Goal: Find contact information: Find contact information

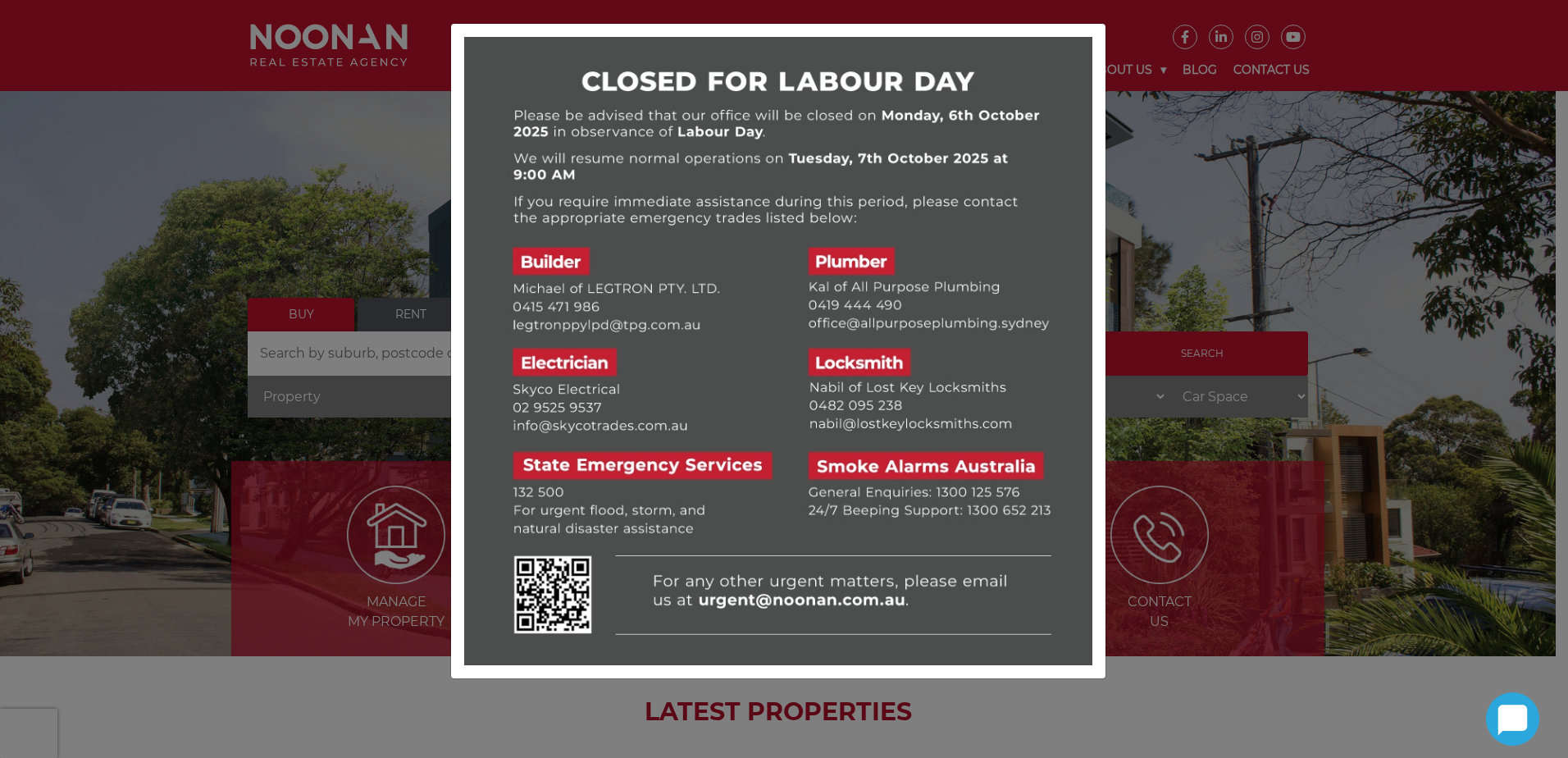
click at [1342, 270] on div at bounding box center [784, 379] width 1568 height 758
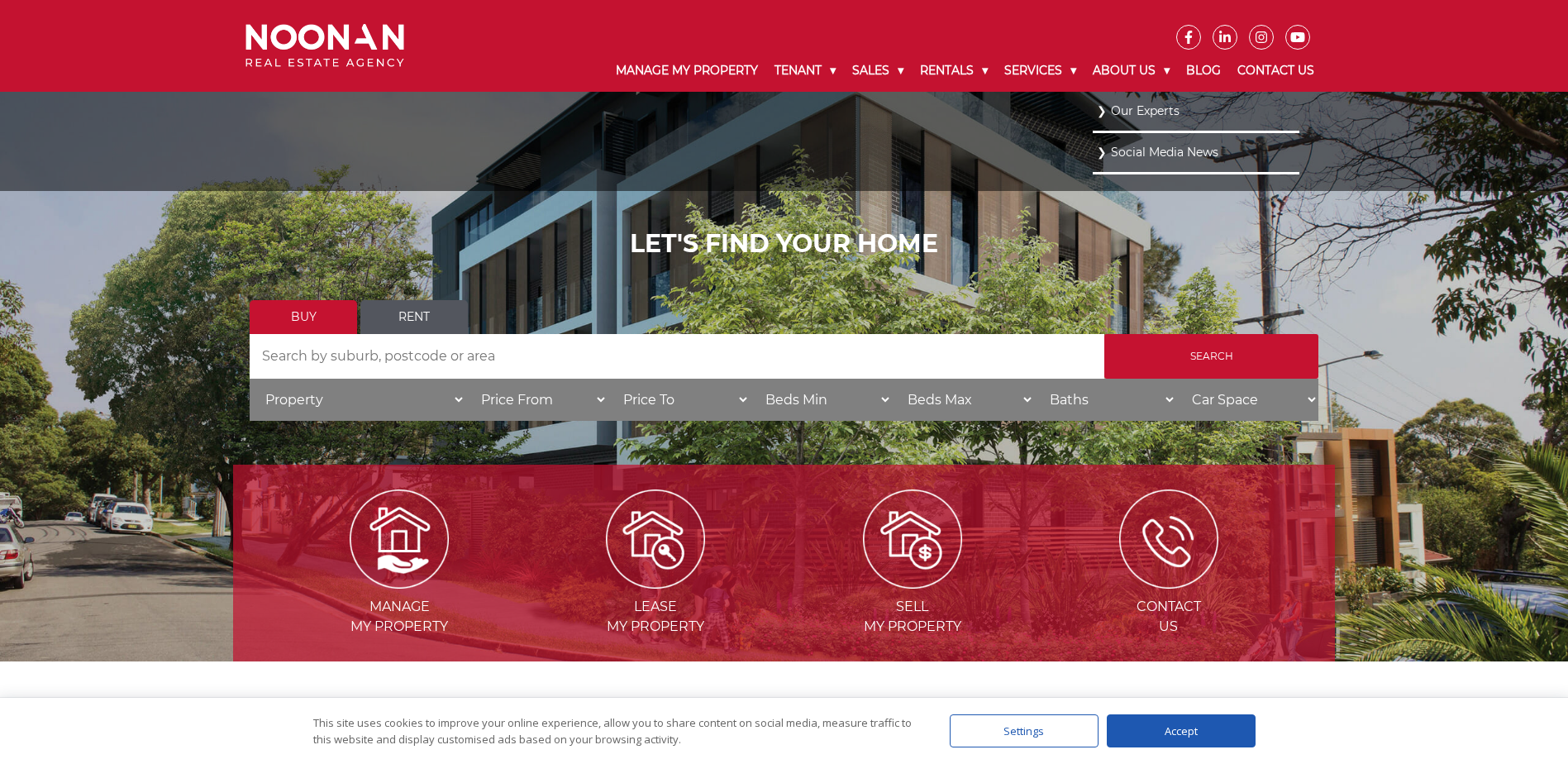
click at [1140, 115] on link "Our Experts" at bounding box center [1196, 111] width 198 height 23
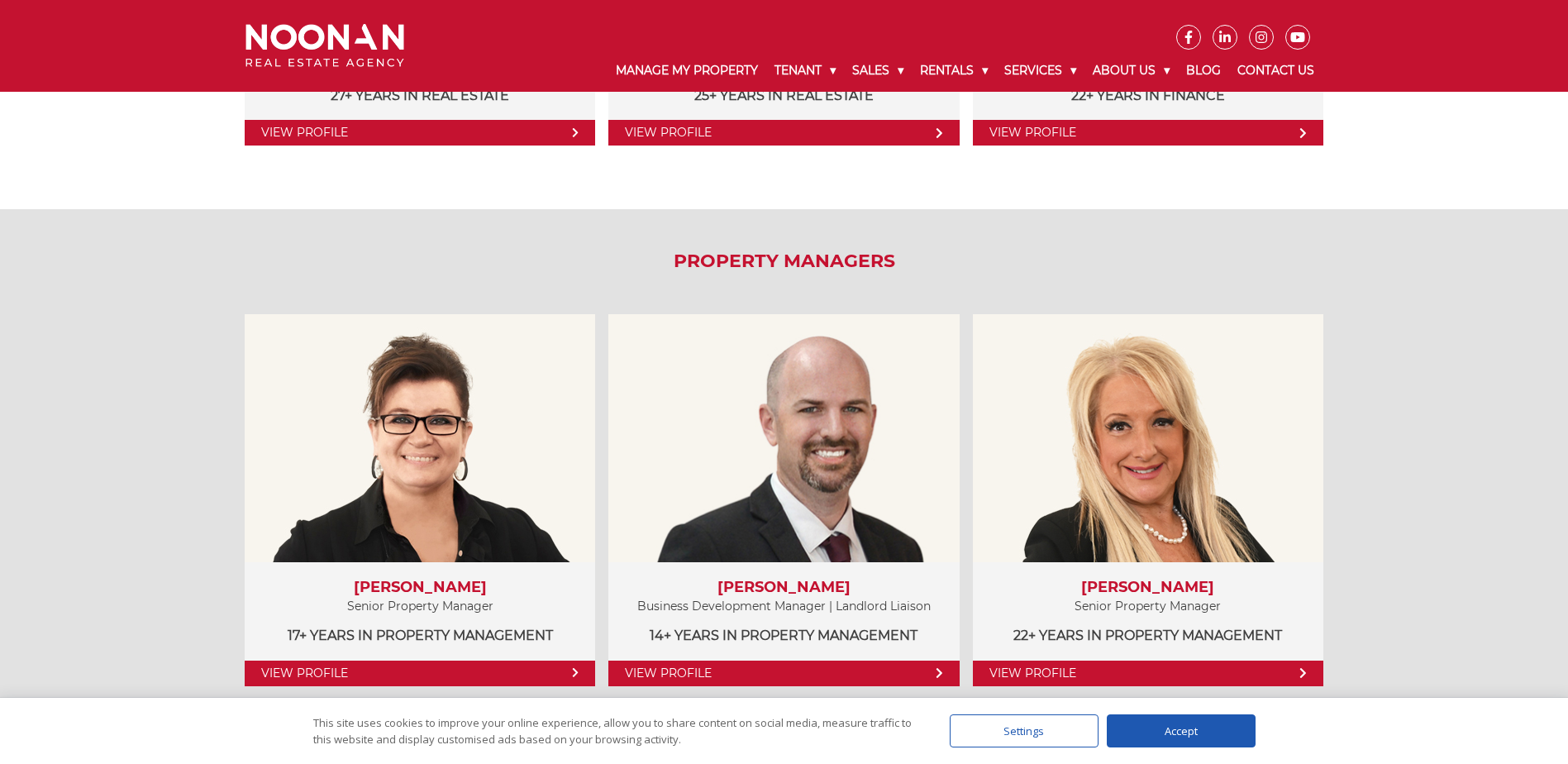
scroll to position [909, 0]
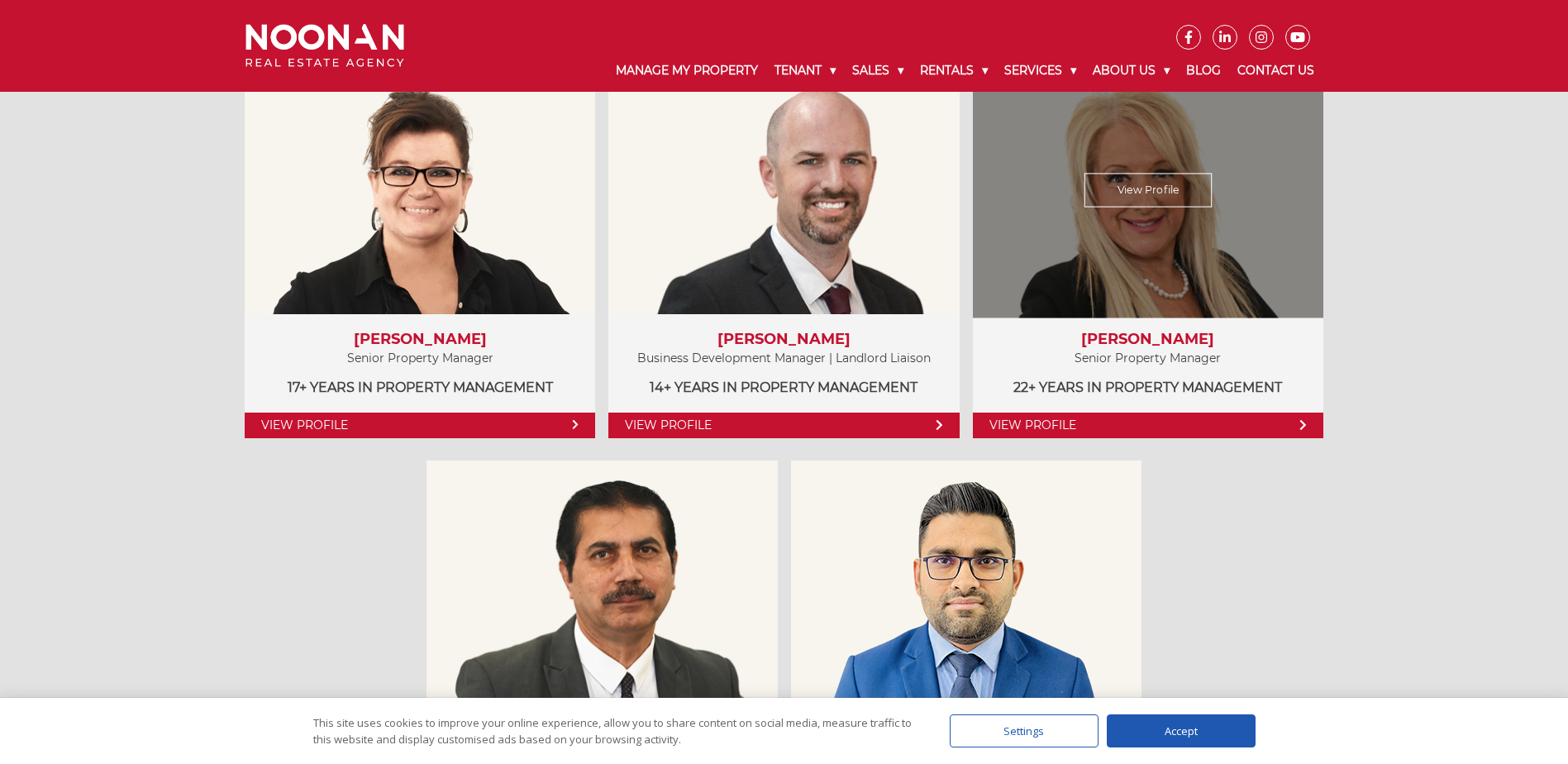
click at [1145, 432] on link "View Profile" at bounding box center [1147, 425] width 350 height 25
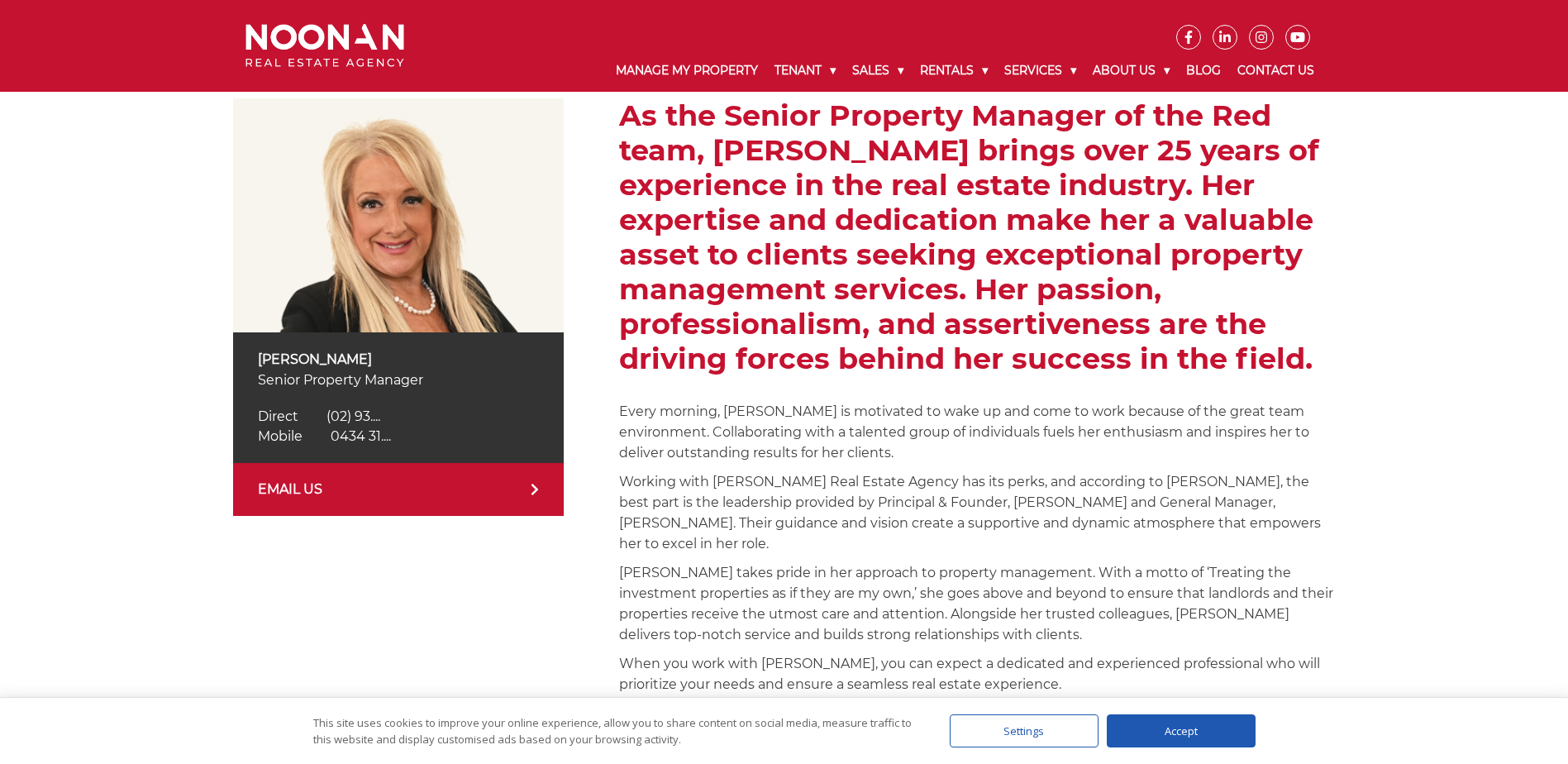
scroll to position [331, 0]
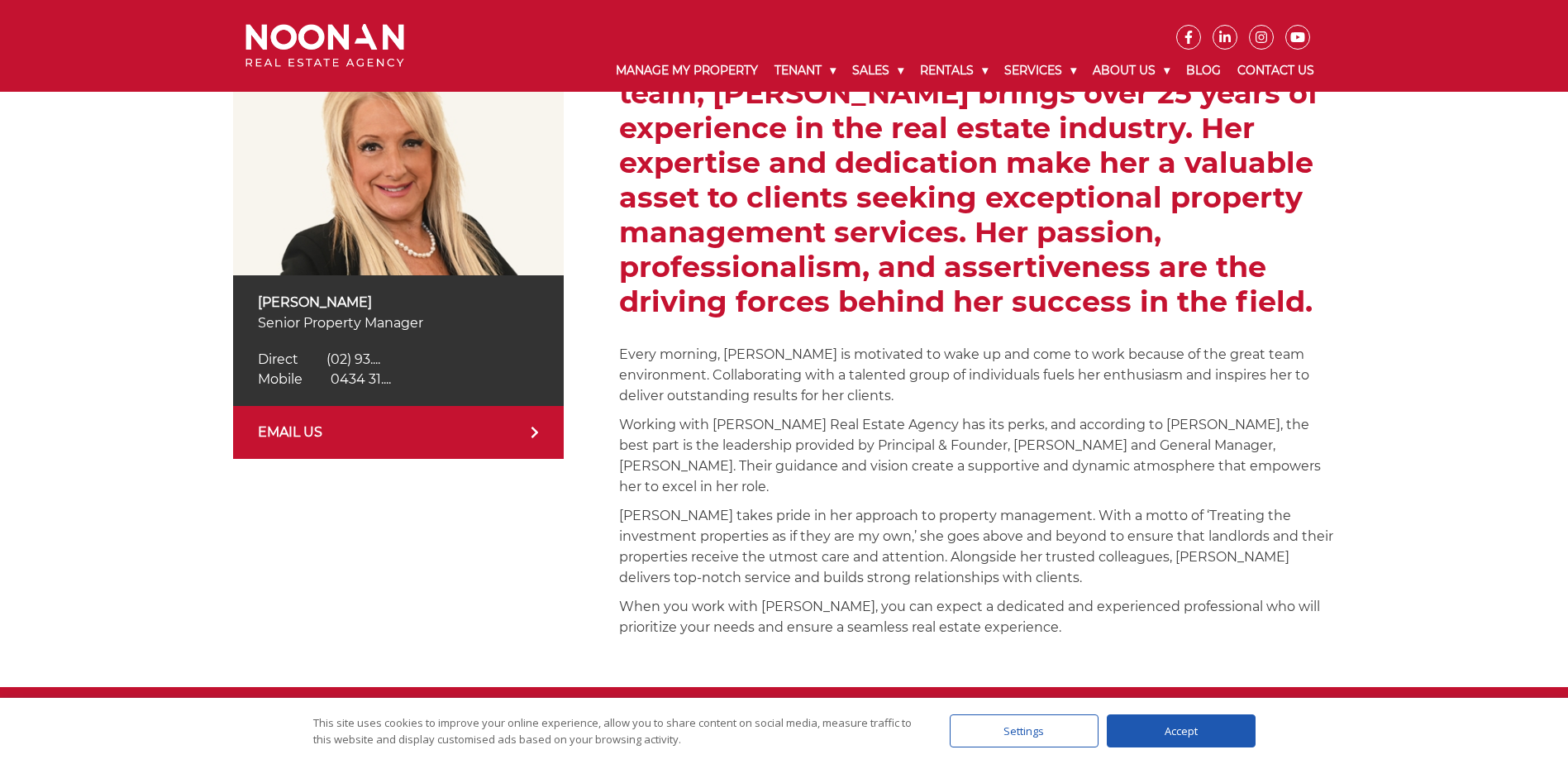
click at [422, 432] on link "EMAIL US" at bounding box center [398, 432] width 331 height 53
